Goal: Ask a question: Seek information or help from site administrators or community

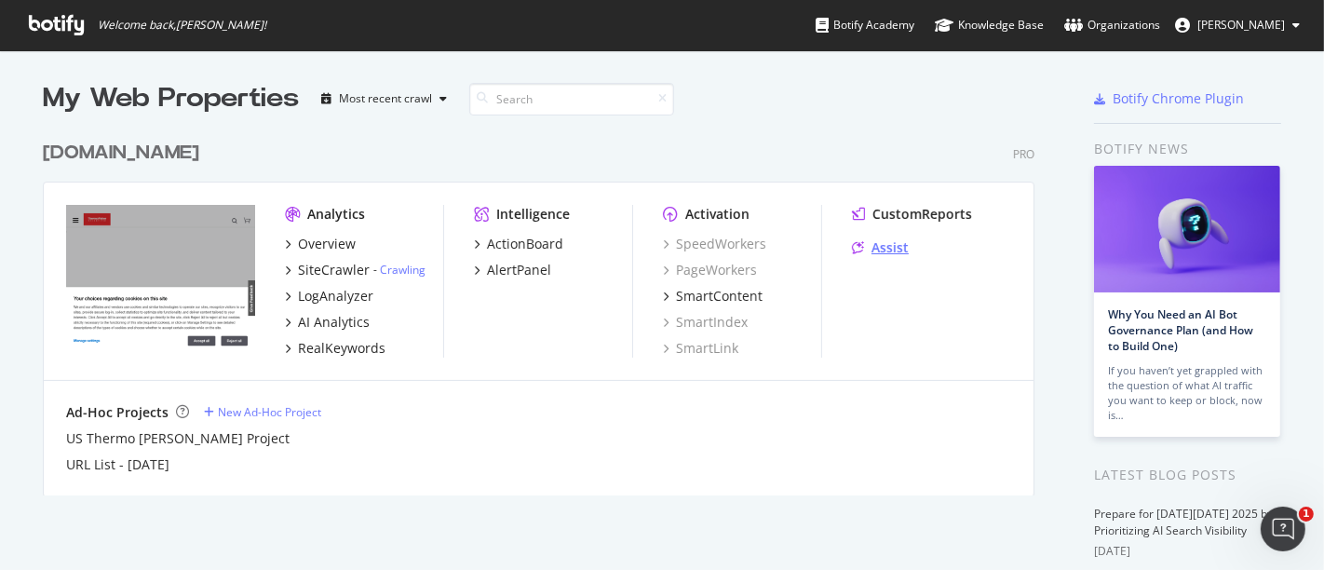
click at [872, 253] on div "Assist" at bounding box center [890, 247] width 37 height 19
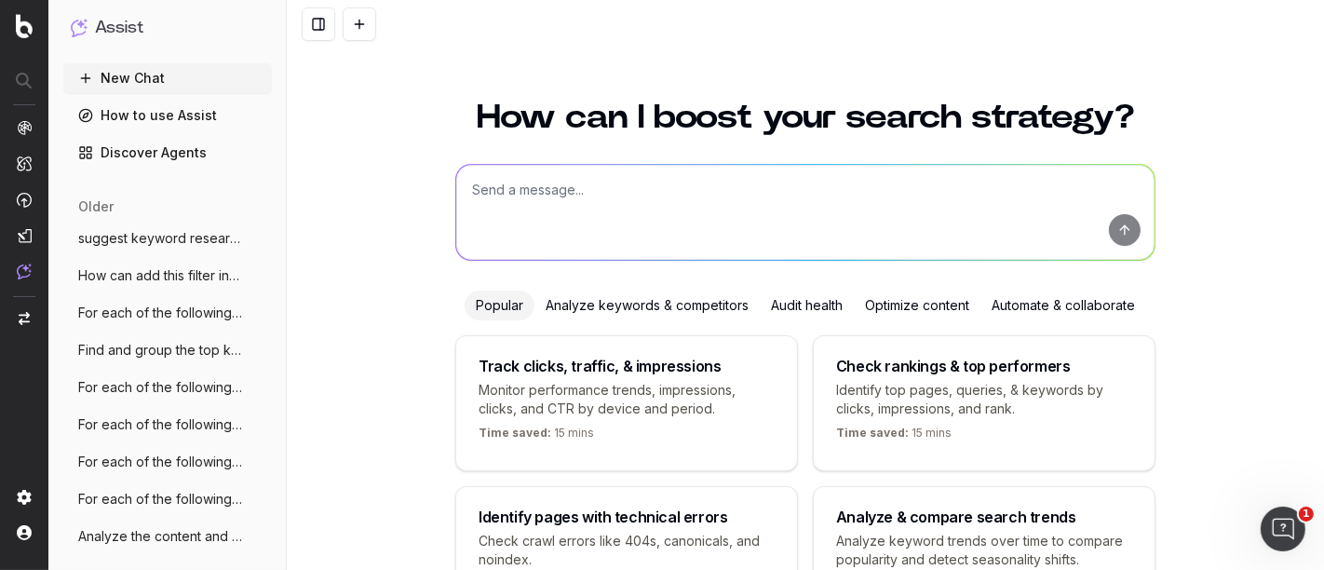
scroll to position [135, 0]
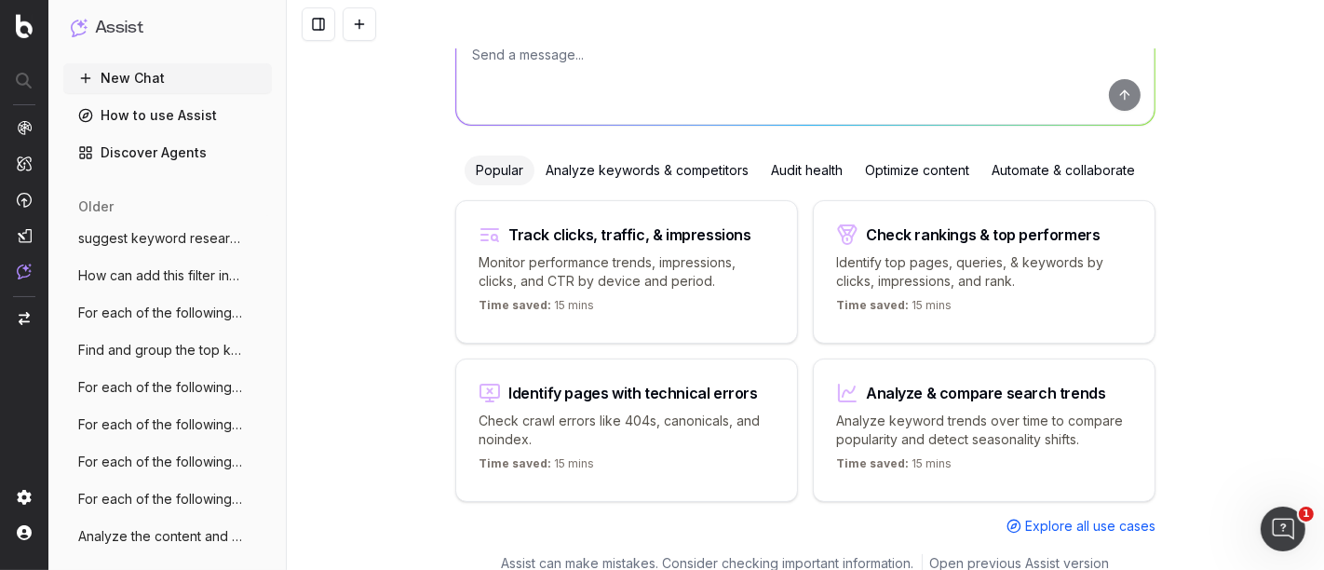
click at [186, 88] on button "New Chat" at bounding box center [167, 78] width 209 height 30
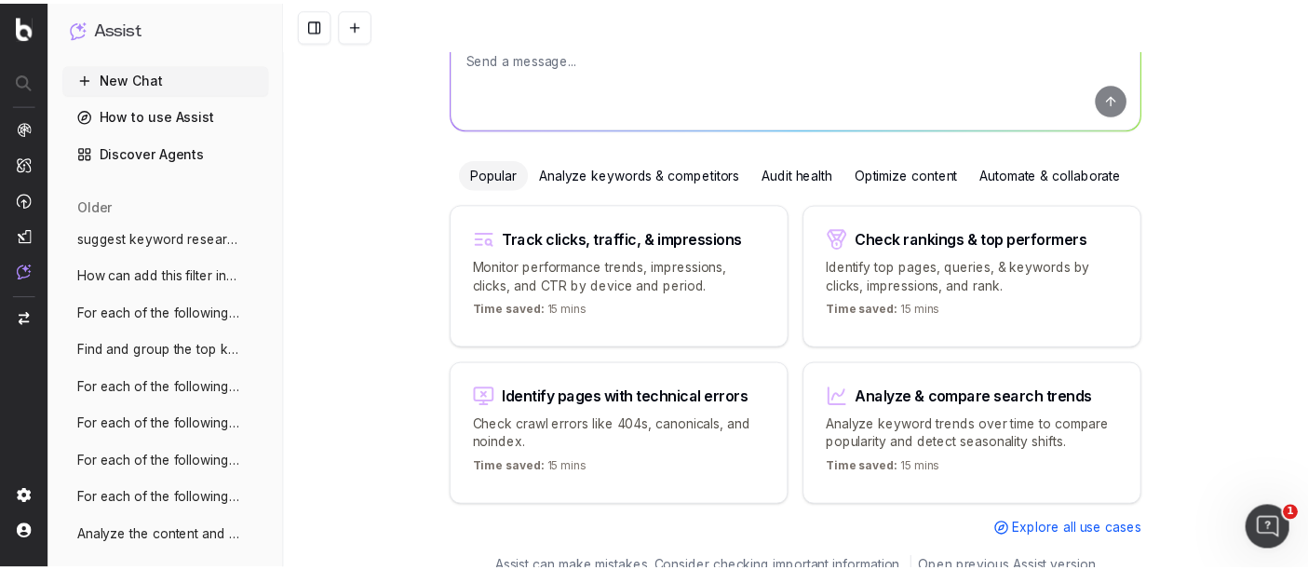
scroll to position [151, 0]
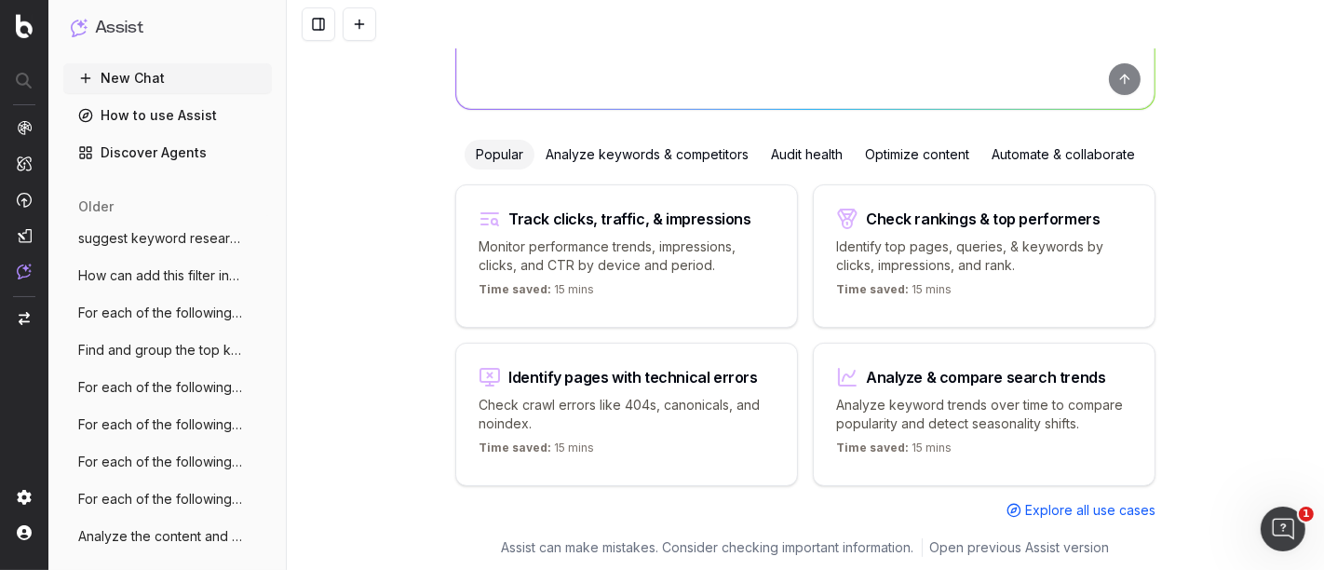
click at [1062, 513] on span "Explore all use cases" at bounding box center [1090, 510] width 130 height 19
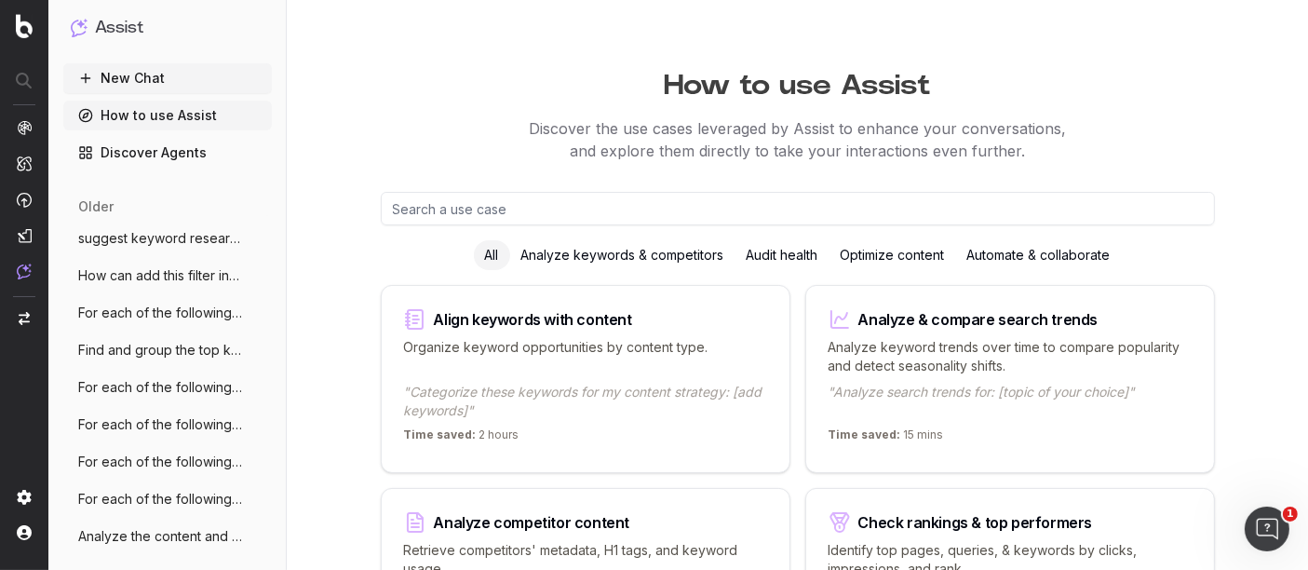
click at [585, 212] on input "text" at bounding box center [798, 209] width 834 height 34
click at [165, 147] on link "Discover Agents" at bounding box center [167, 153] width 209 height 30
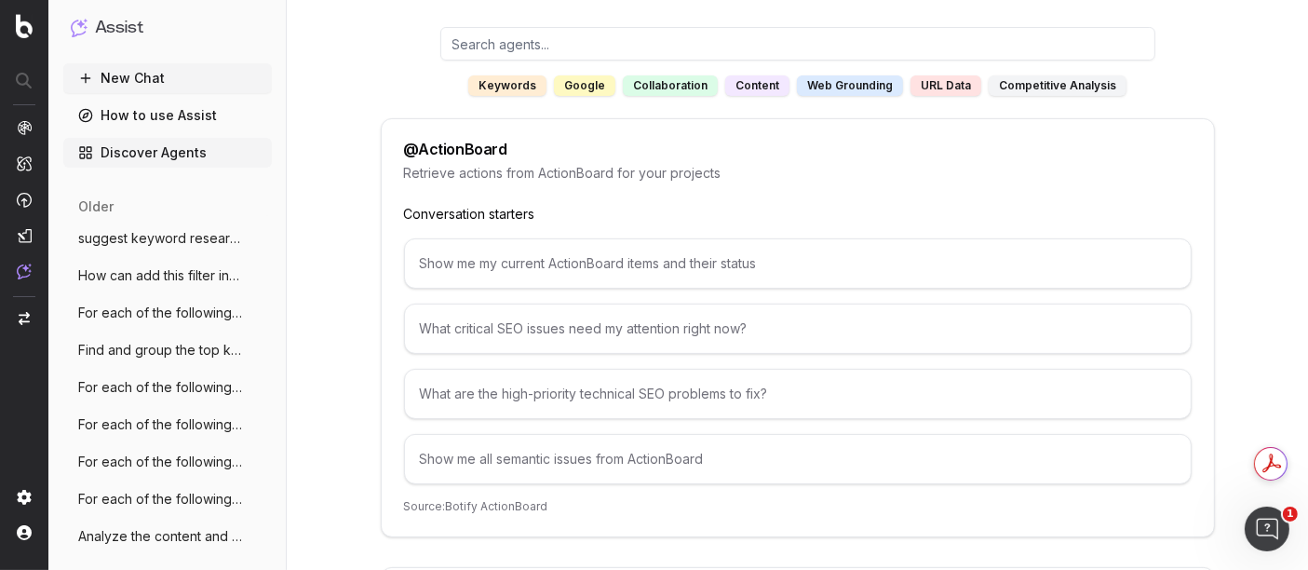
scroll to position [207, 0]
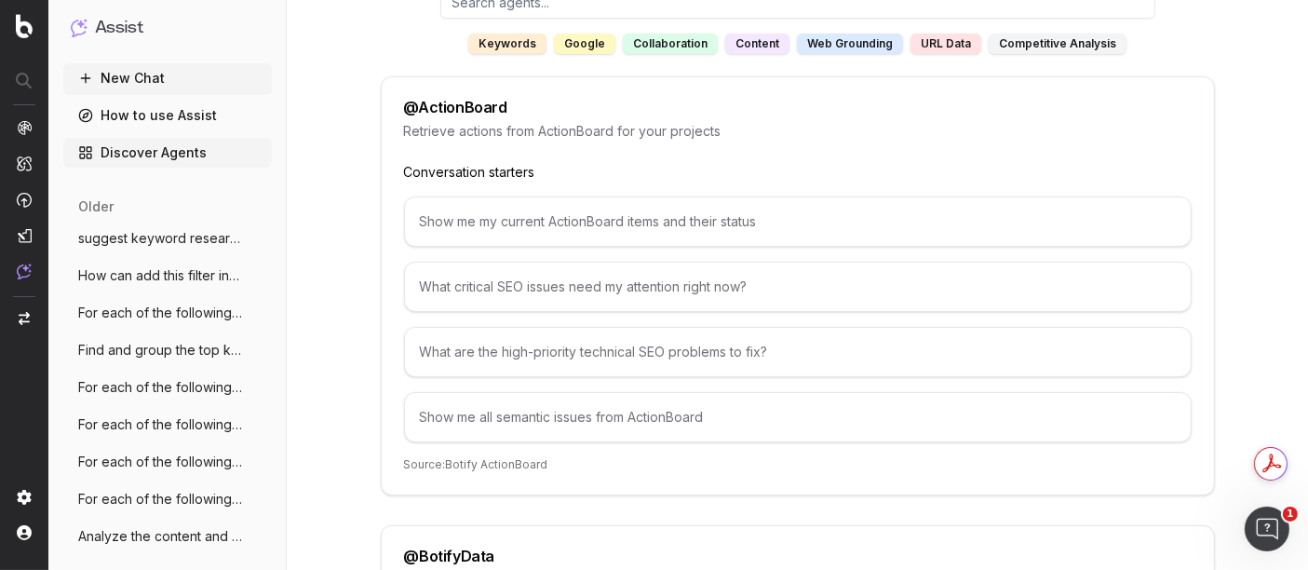
click at [172, 77] on button "New Chat" at bounding box center [167, 78] width 209 height 30
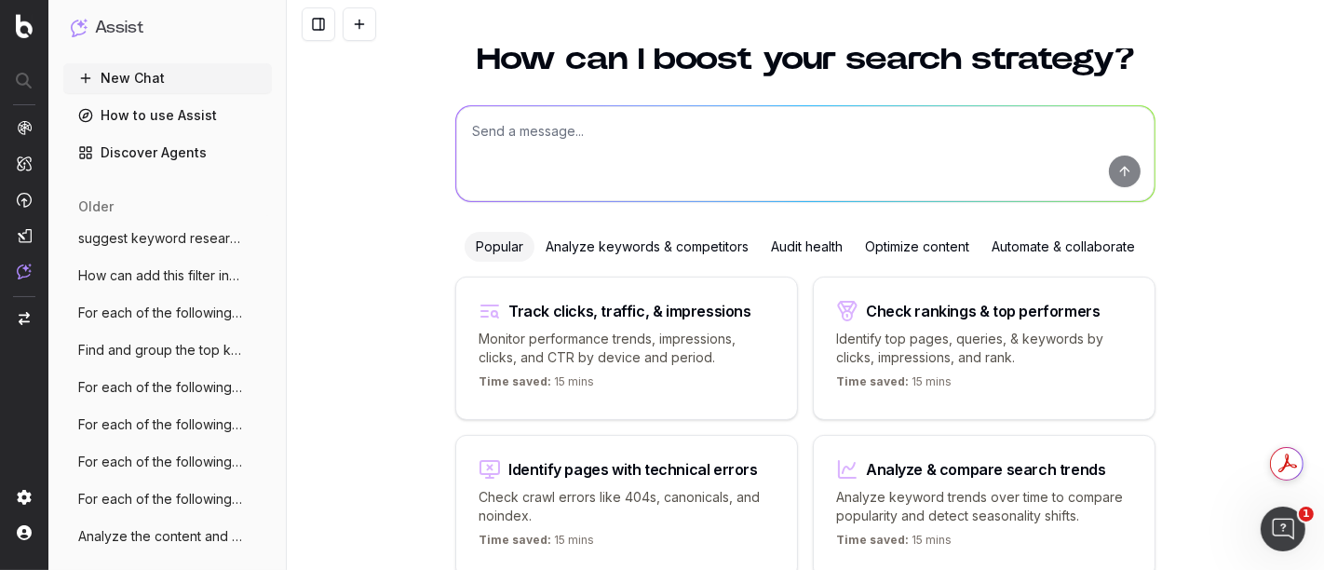
scroll to position [32, 0]
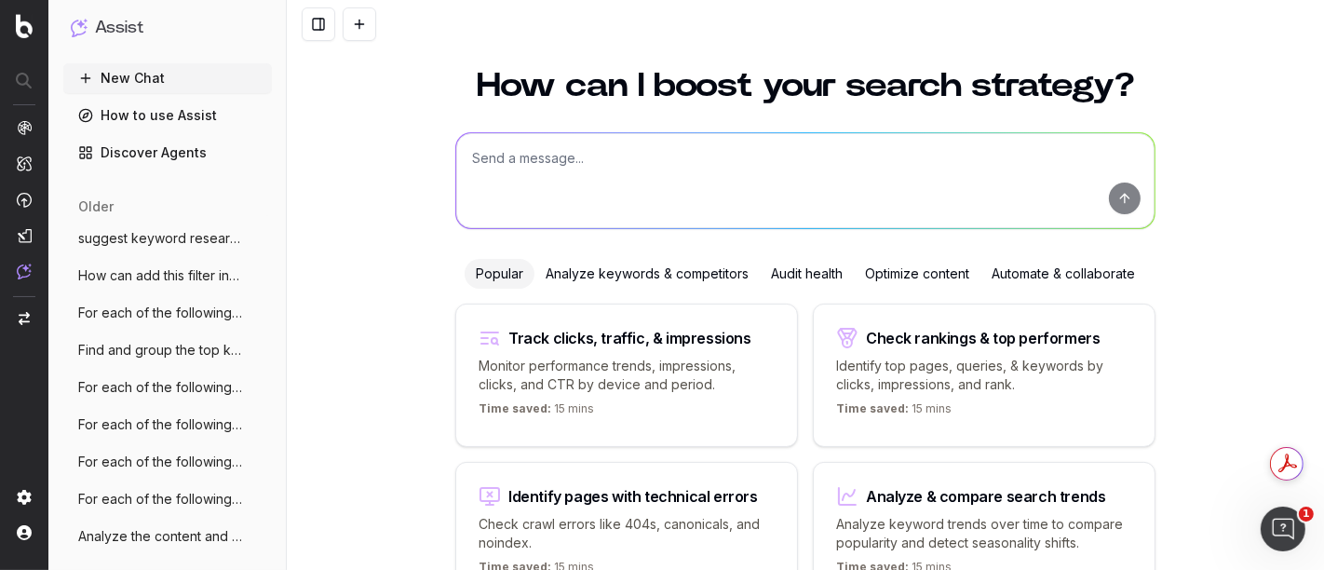
click at [682, 169] on textarea at bounding box center [805, 180] width 698 height 95
